Goal: Task Accomplishment & Management: Use online tool/utility

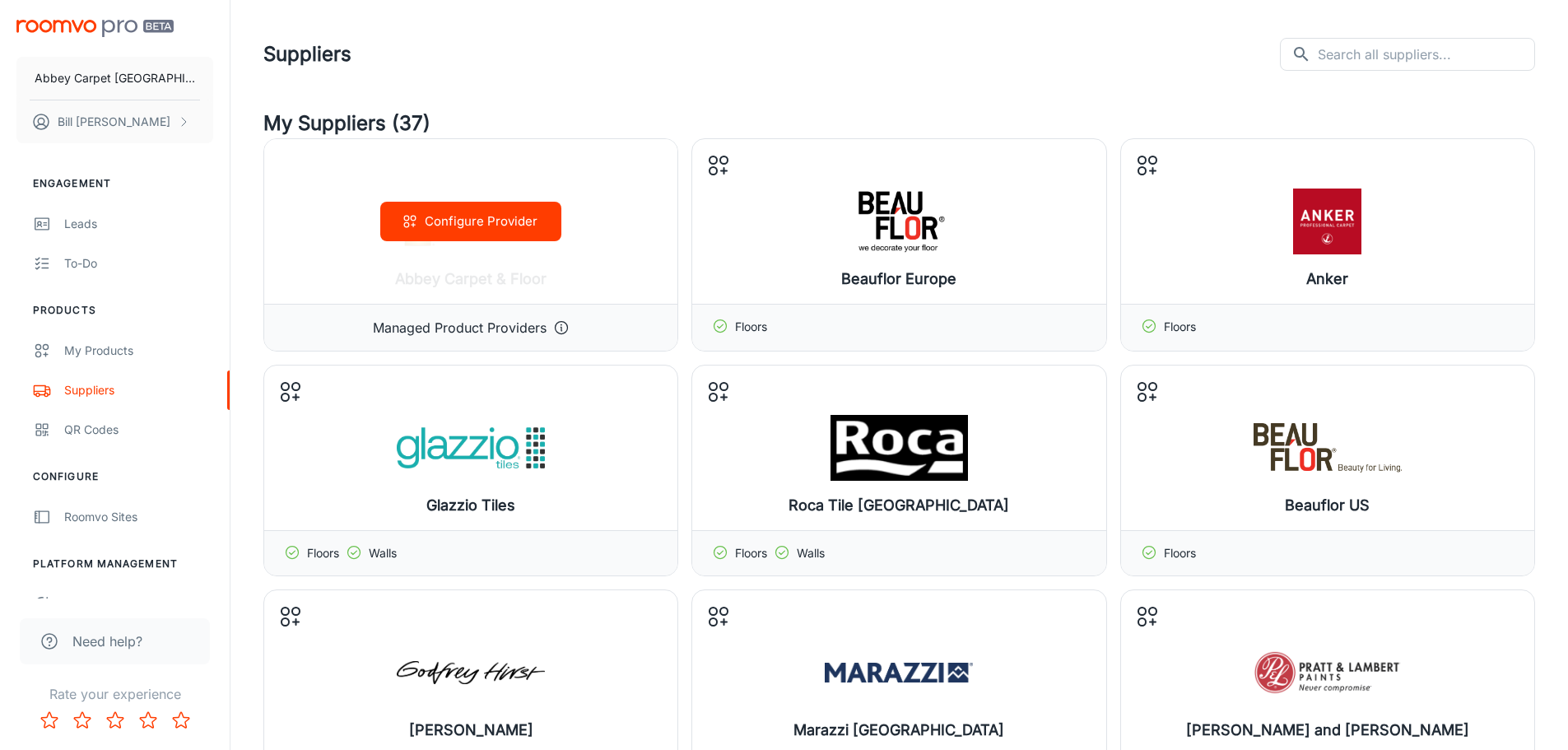
click at [627, 255] on div "Configure Provider" at bounding box center [470, 221] width 413 height 165
click at [466, 223] on button "Configure Provider" at bounding box center [470, 221] width 181 height 40
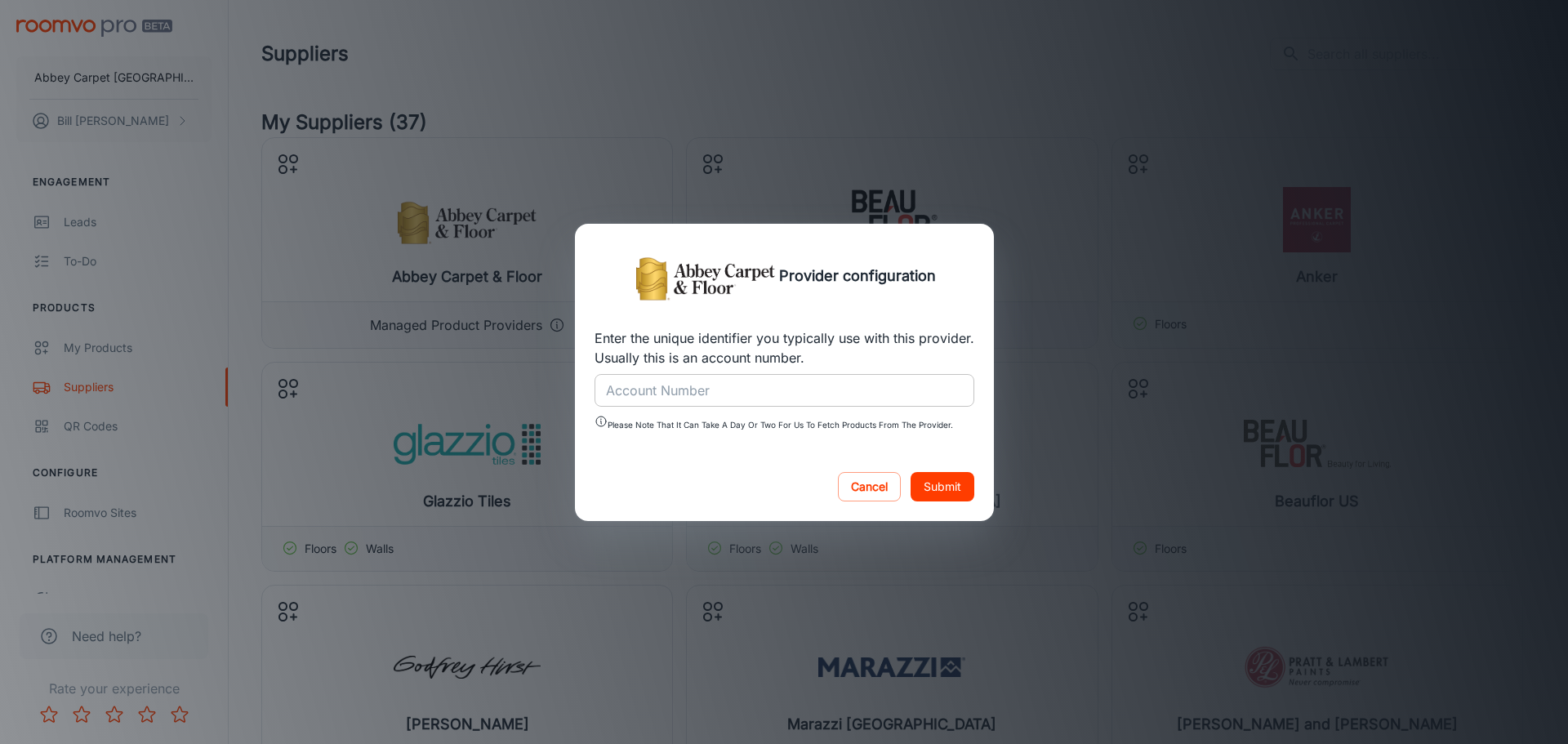
click at [619, 381] on div "Account Number Account Number" at bounding box center [784, 390] width 380 height 33
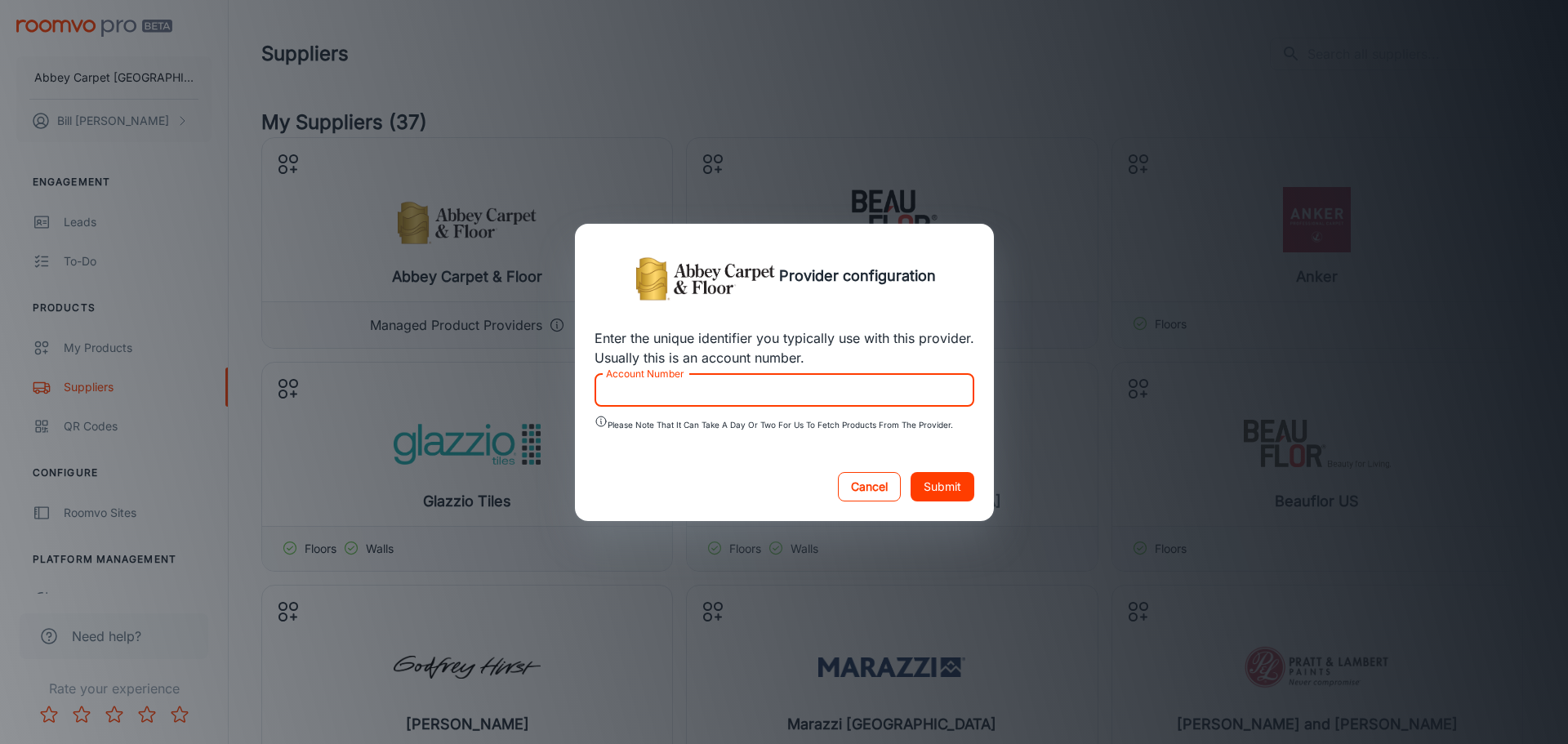
drag, startPoint x: 883, startPoint y: 493, endPoint x: 898, endPoint y: 495, distance: 15.1
click at [896, 495] on button "Cancel" at bounding box center [869, 487] width 63 height 29
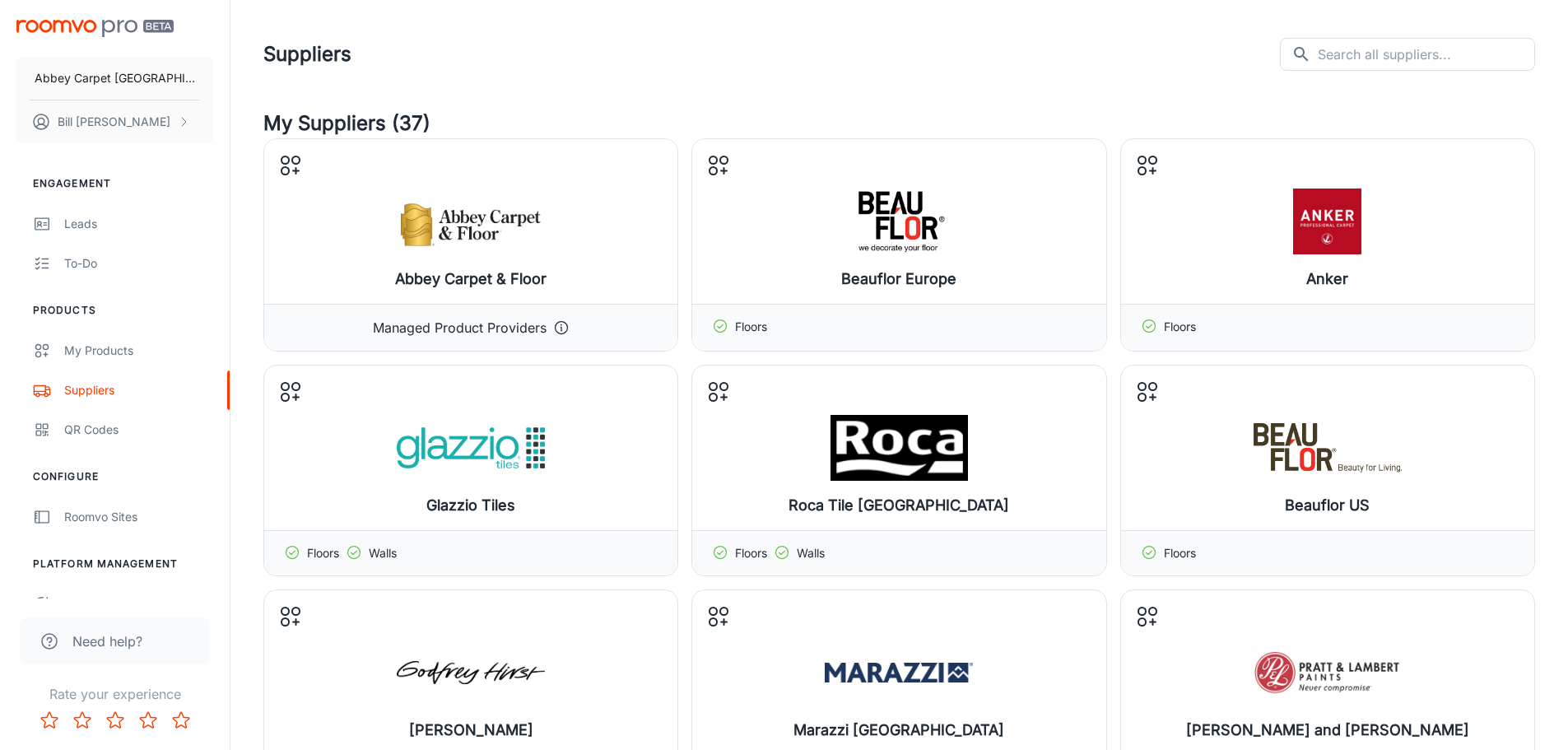
click at [914, 55] on div "Suppliers ​ ​" at bounding box center [900, 54] width 1272 height 43
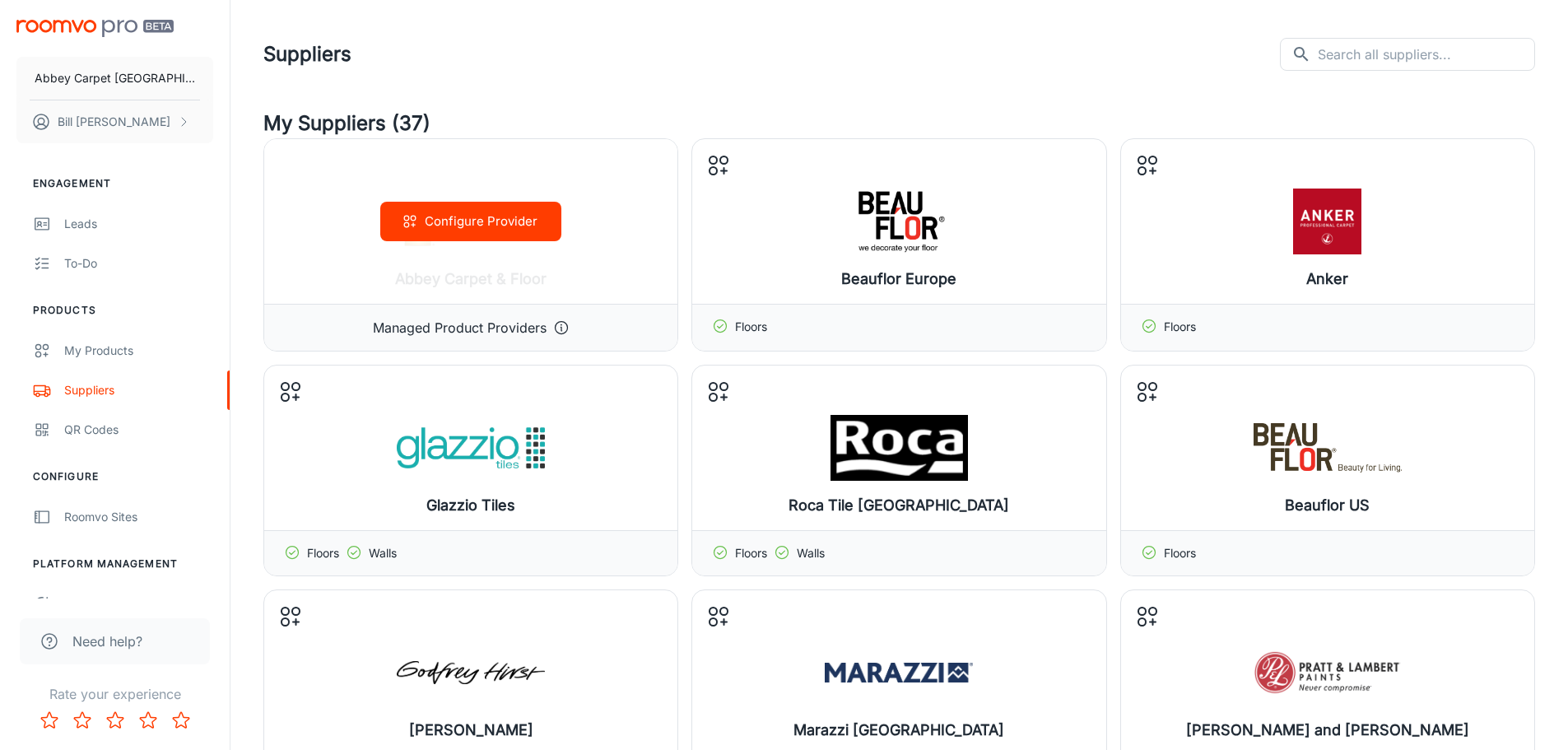
click at [453, 326] on p "Managed Product Providers" at bounding box center [460, 327] width 174 height 20
click at [473, 223] on button "Configure Provider" at bounding box center [470, 221] width 181 height 40
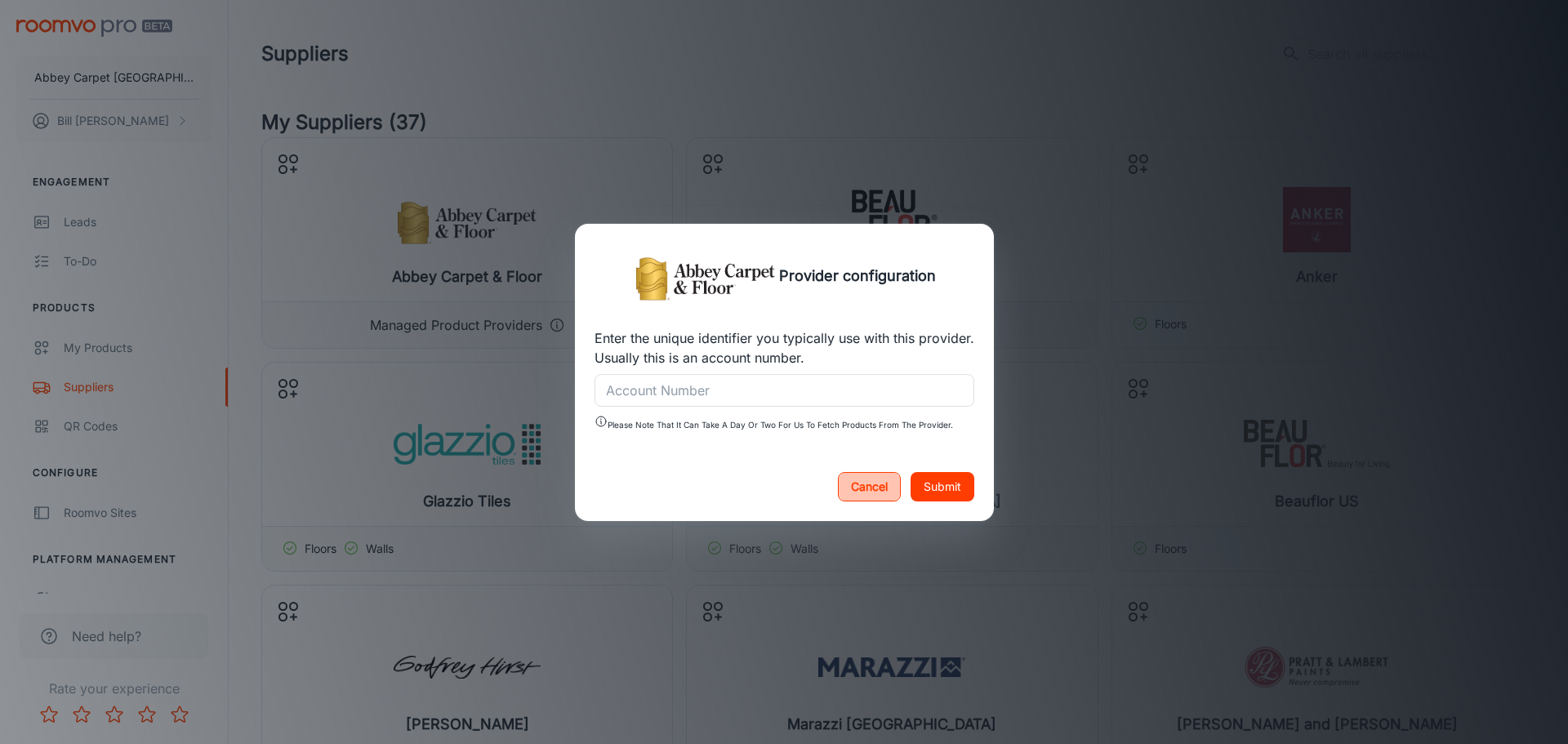
click at [867, 489] on button "Cancel" at bounding box center [869, 487] width 63 height 29
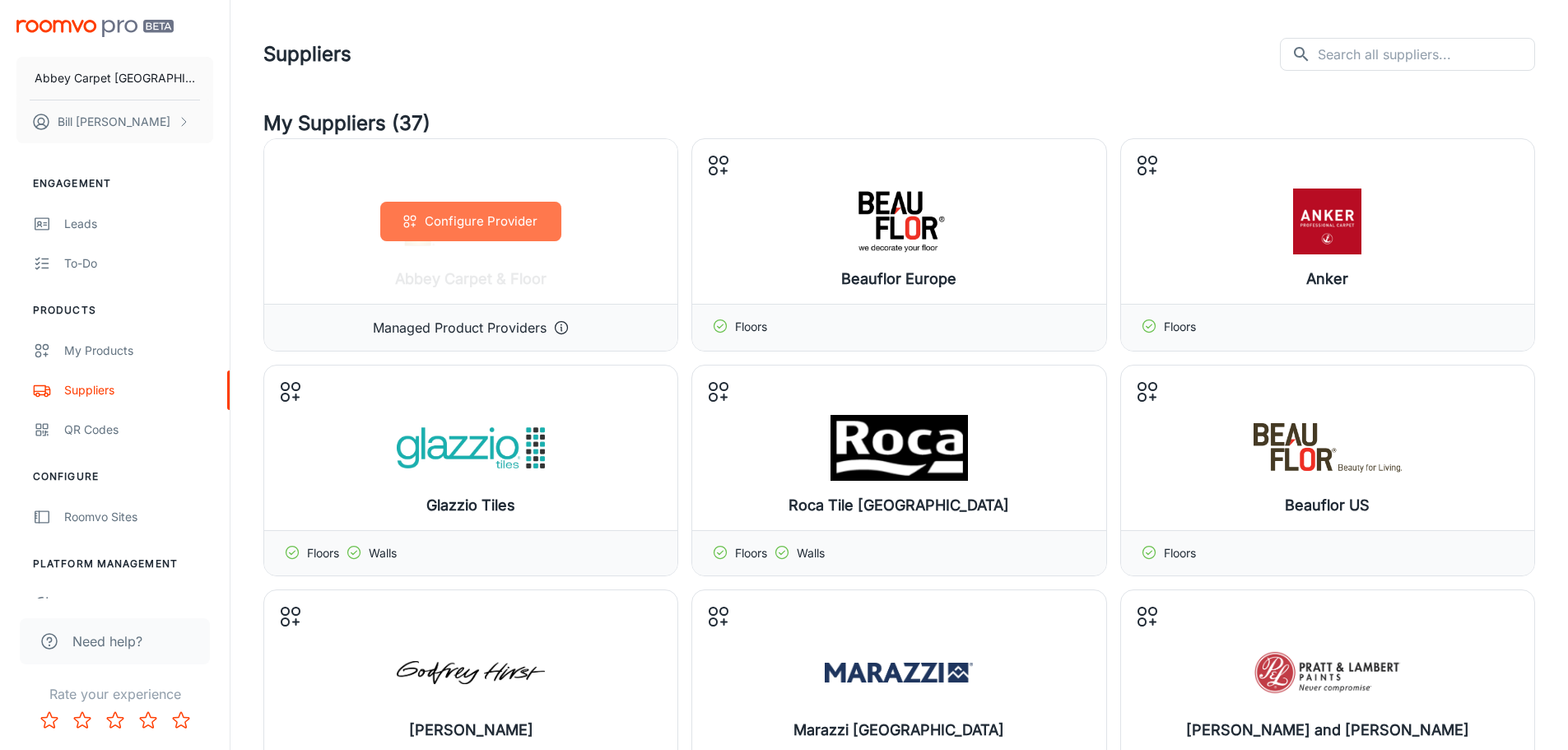
click at [479, 227] on button "Configure Provider" at bounding box center [470, 221] width 181 height 40
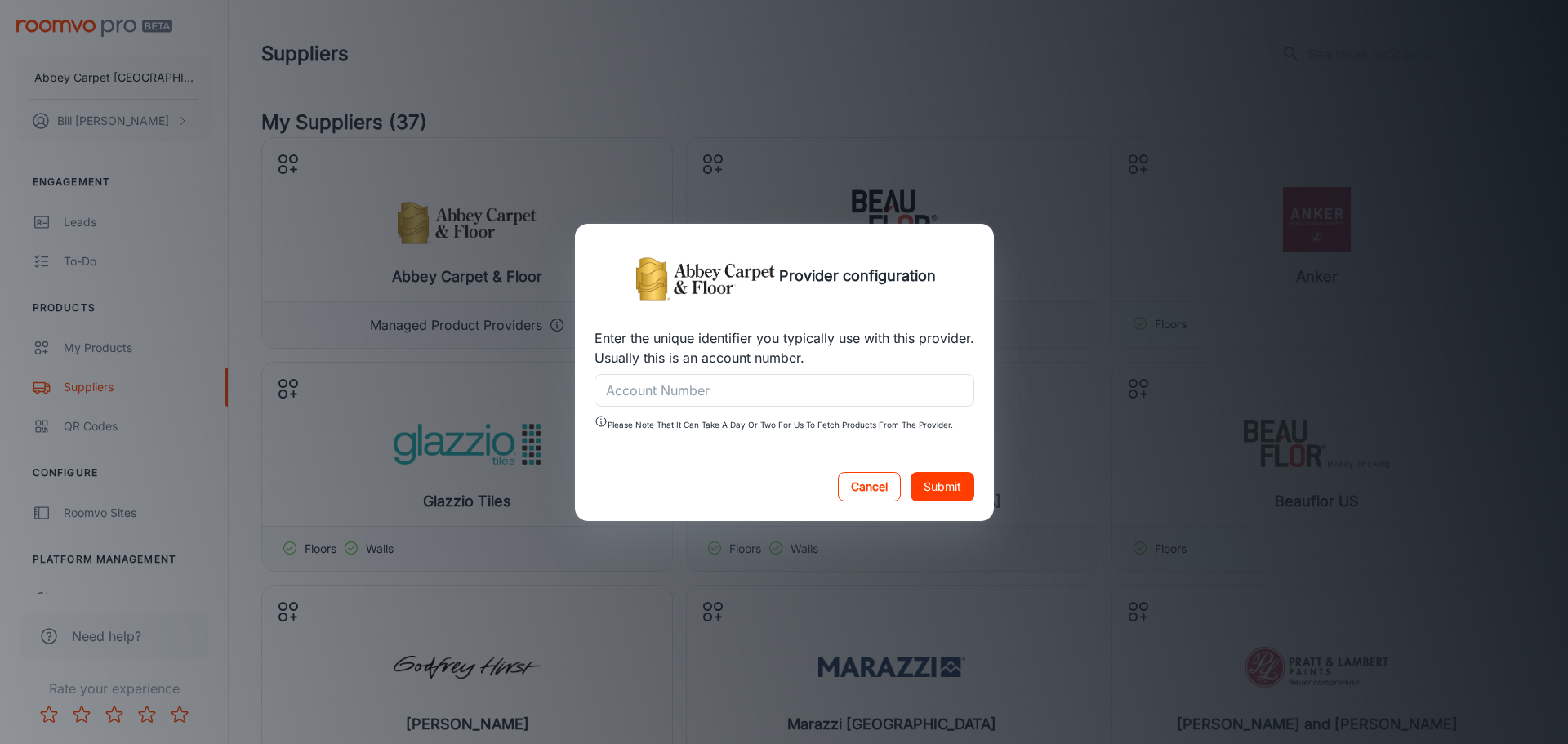
click at [877, 487] on button "Cancel" at bounding box center [869, 487] width 63 height 29
